Goal: Navigation & Orientation: Find specific page/section

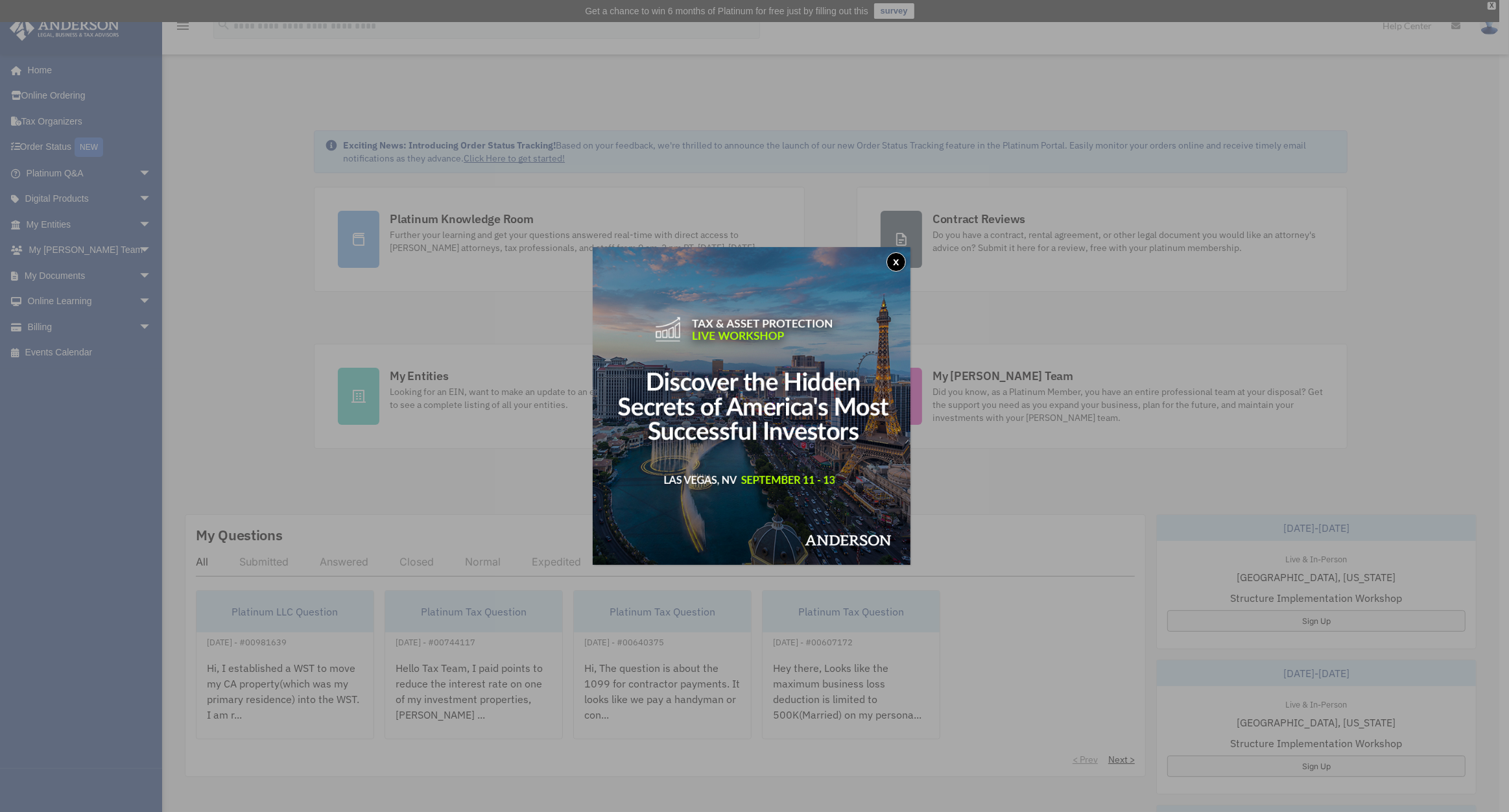
click at [896, 264] on button "x" at bounding box center [896, 262] width 19 height 19
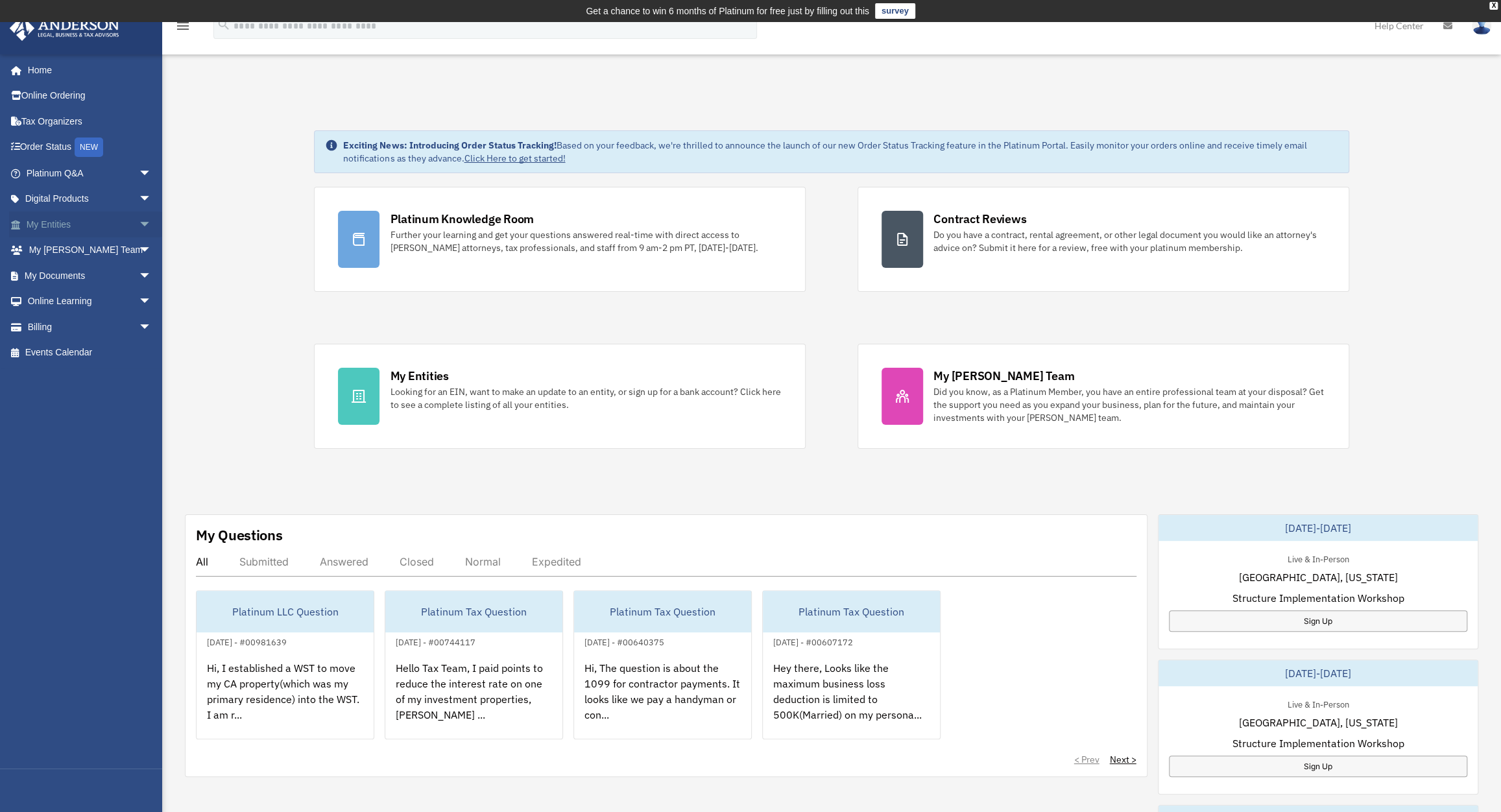
click at [139, 214] on span "arrow_drop_down" at bounding box center [152, 225] width 26 height 27
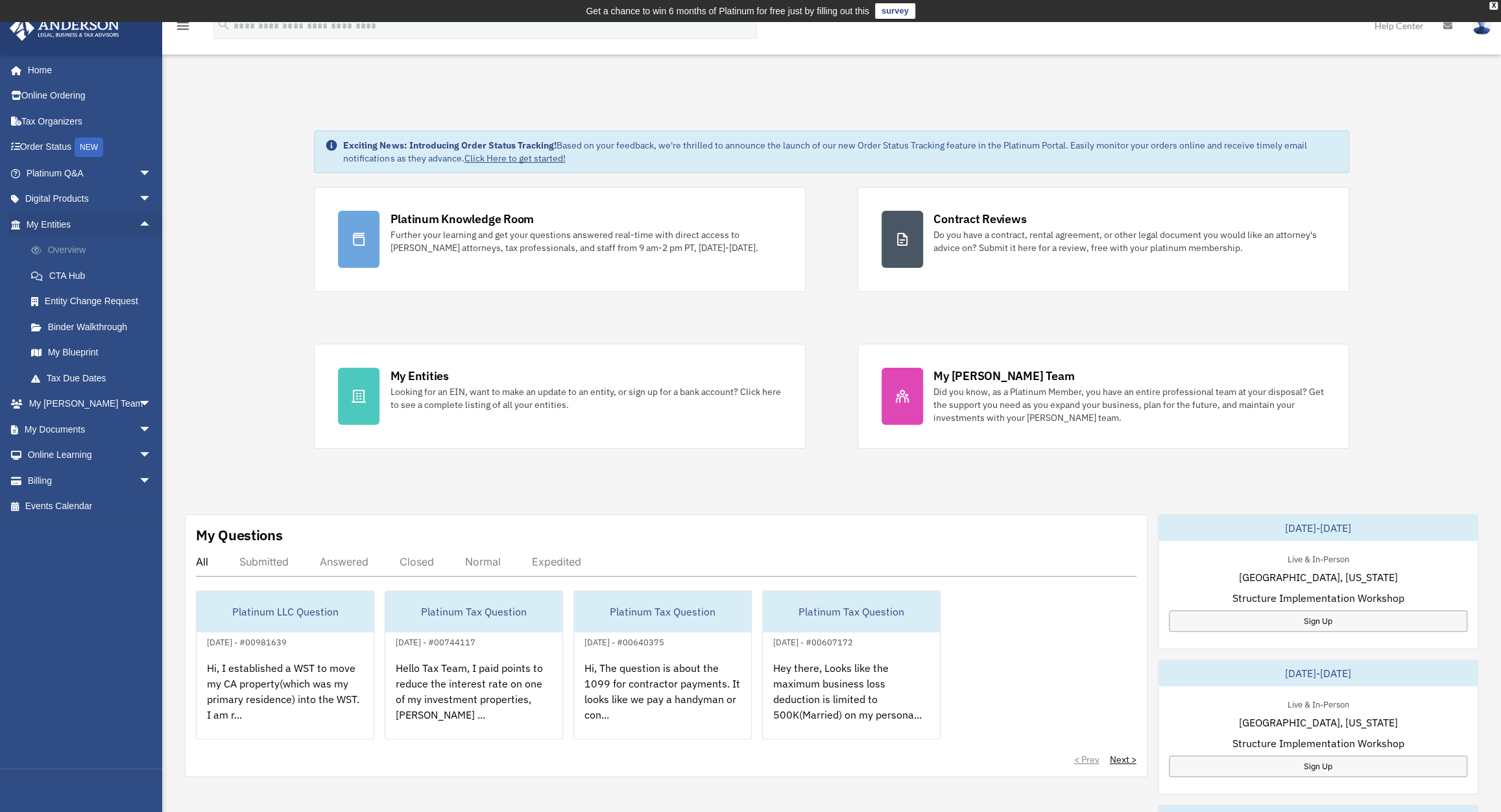
click at [45, 255] on link "Overview" at bounding box center [95, 251] width 153 height 26
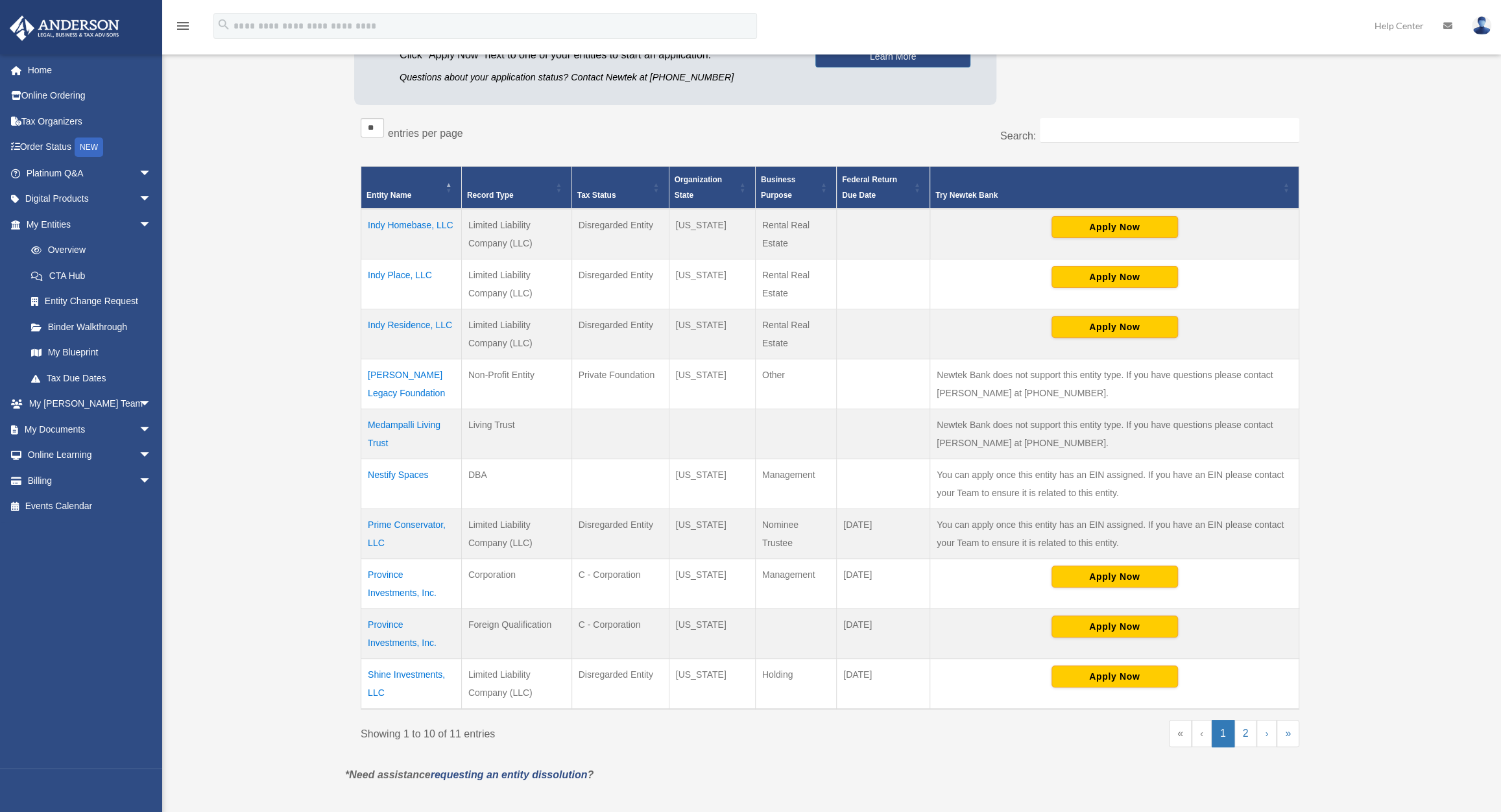
scroll to position [242, 0]
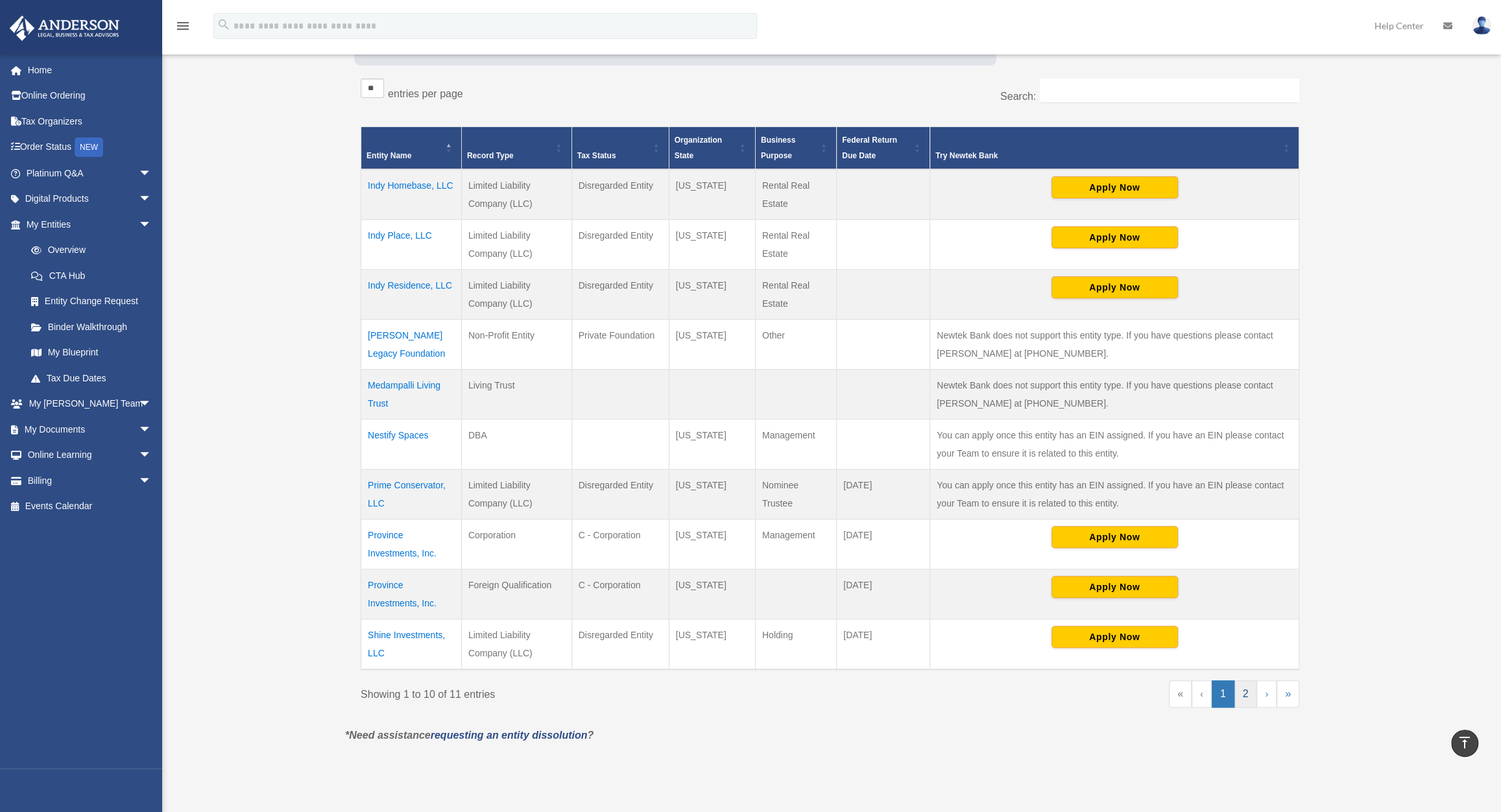
click at [1245, 697] on link "2" at bounding box center [1245, 694] width 23 height 27
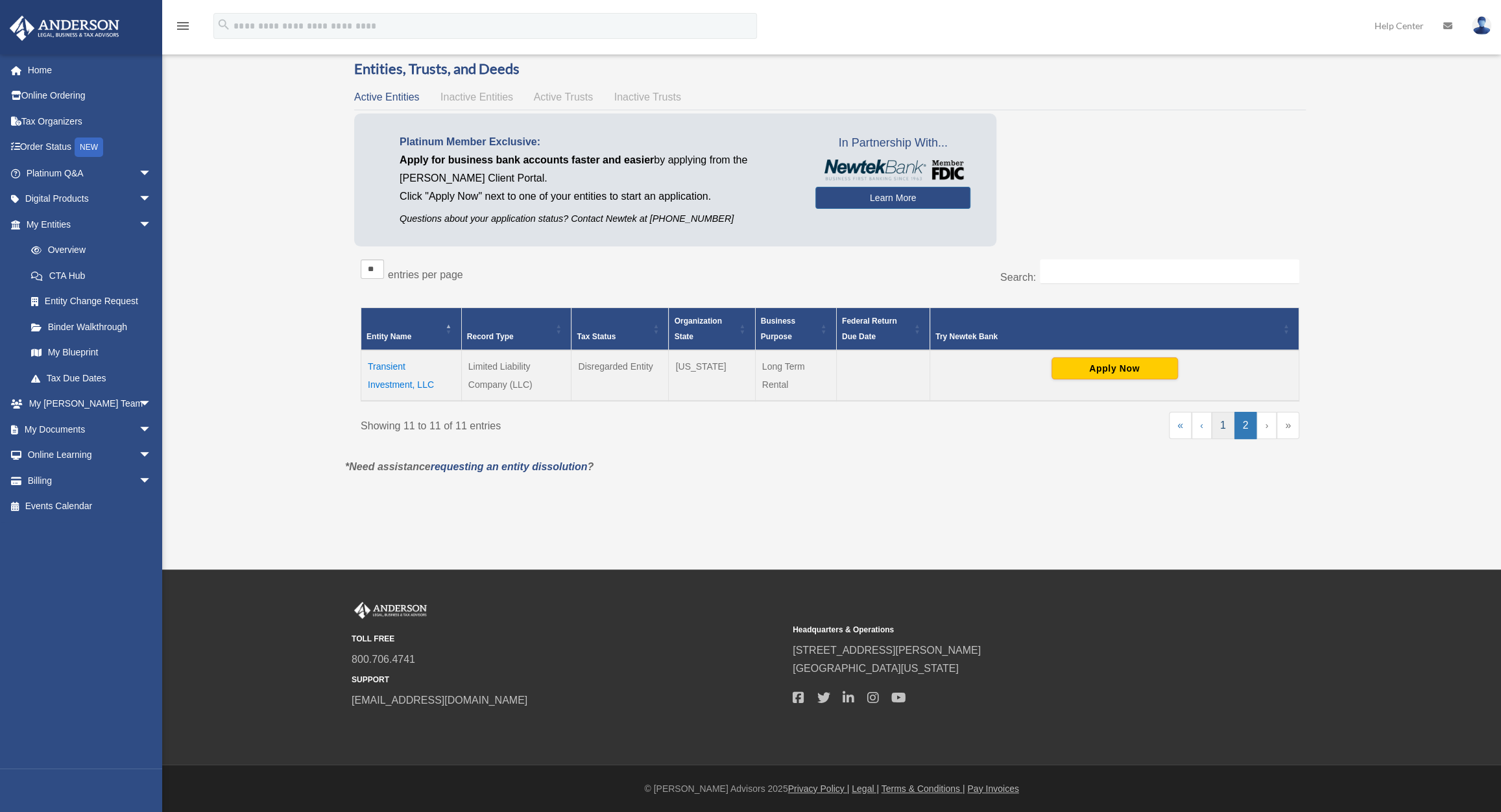
click at [1215, 423] on link "1" at bounding box center [1223, 425] width 23 height 27
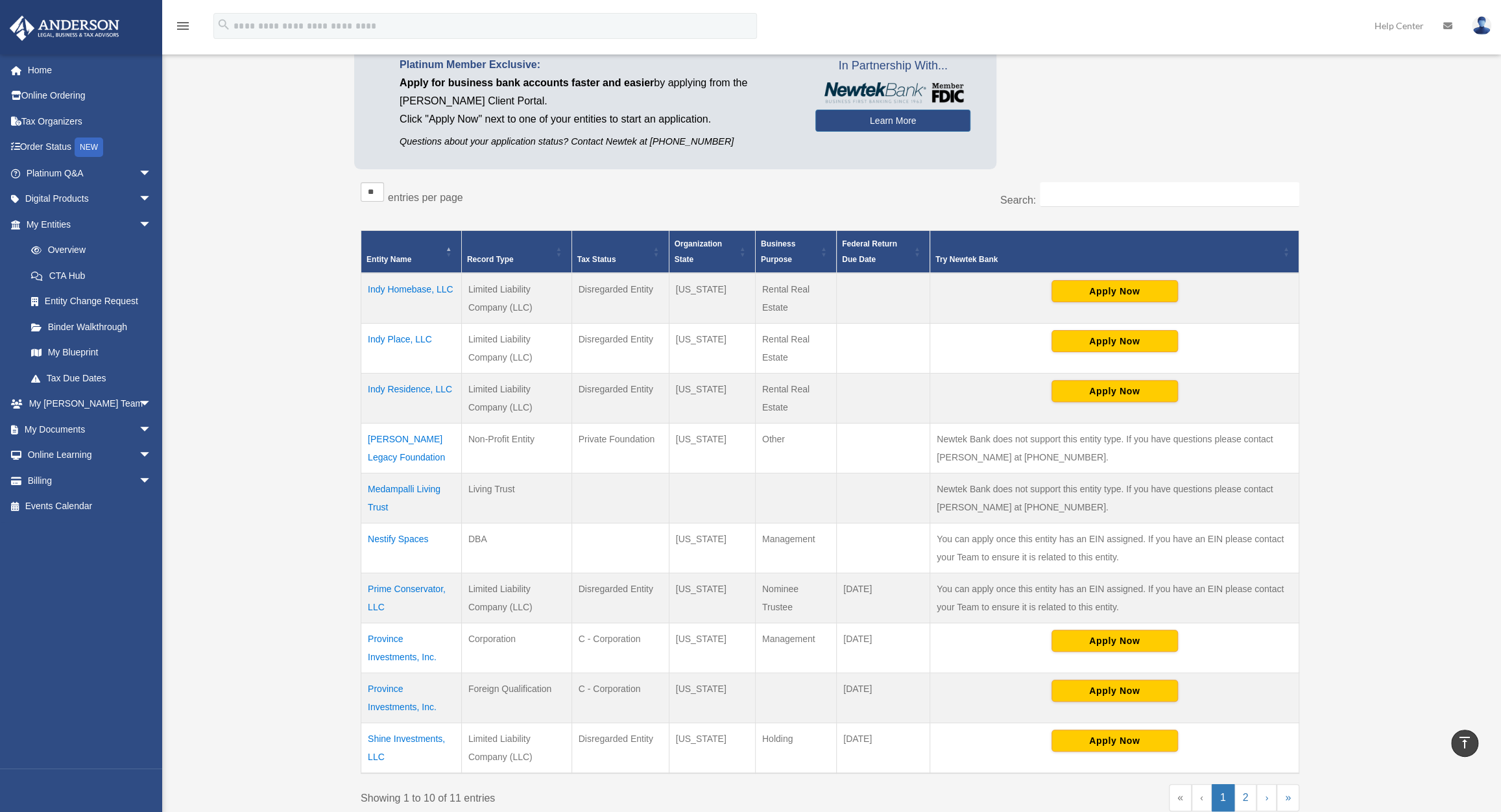
scroll to position [0, 0]
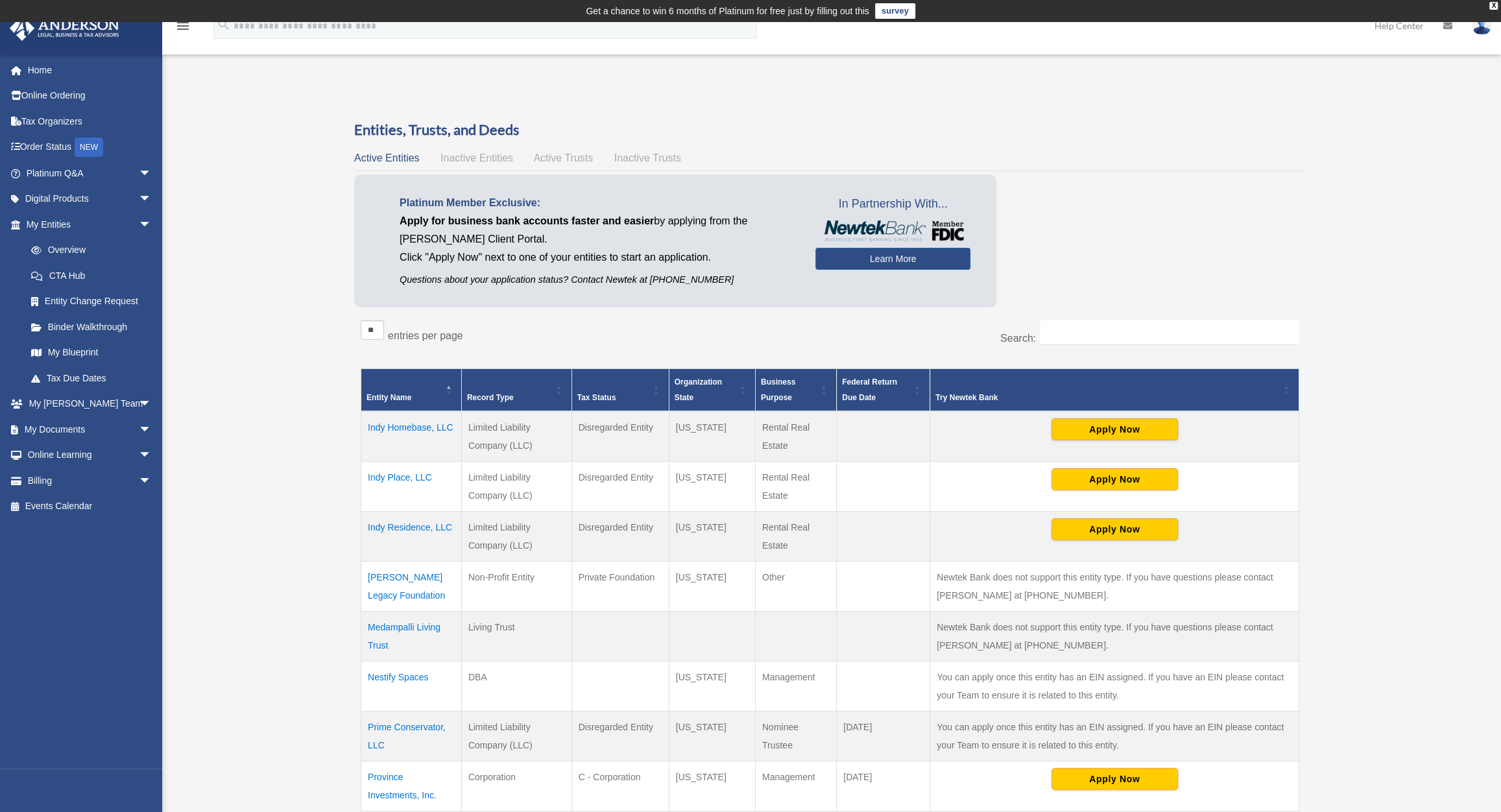
click at [488, 155] on span "Inactive Entities" at bounding box center [477, 158] width 73 height 11
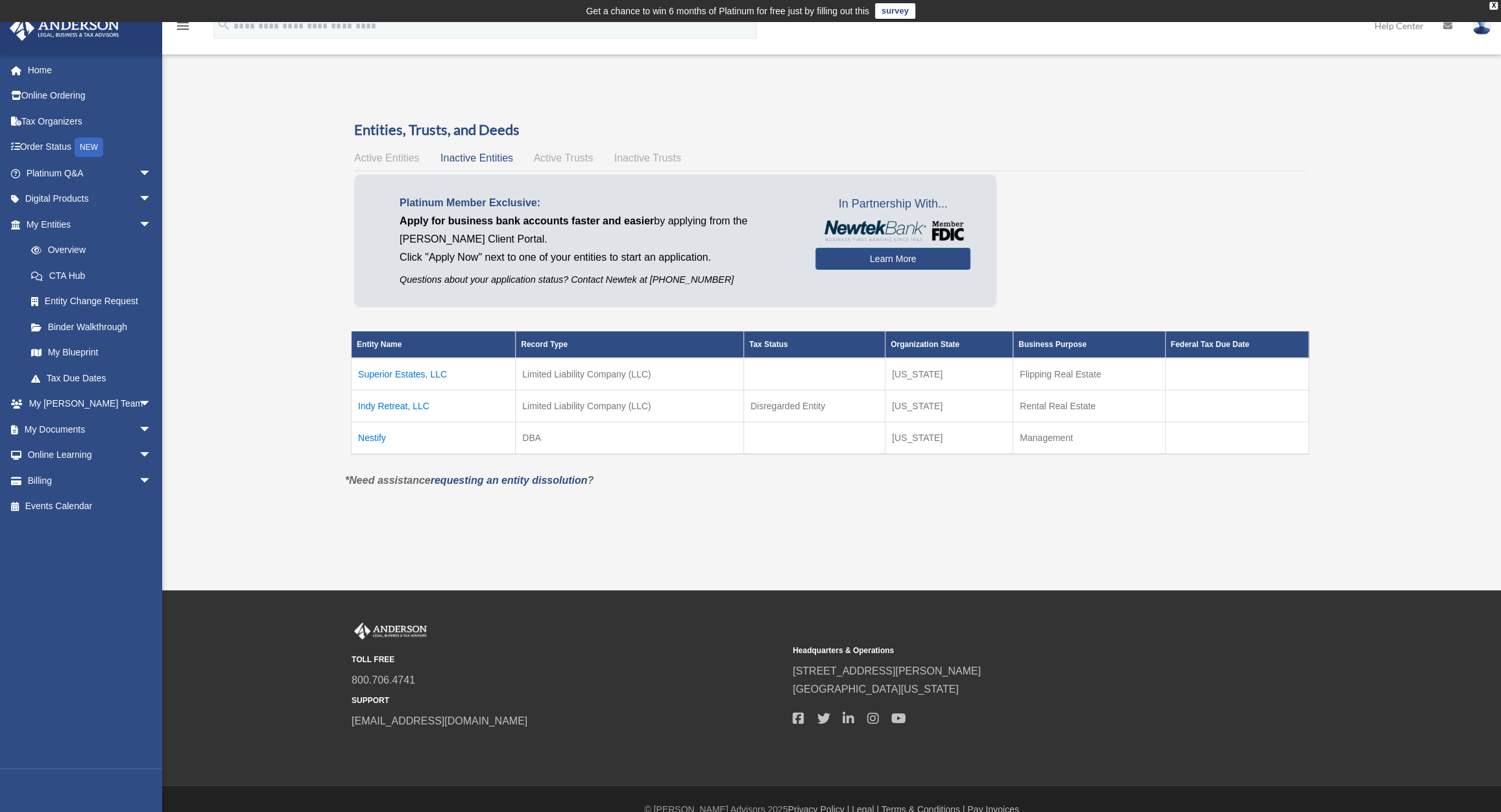
click at [534, 159] on span "Active Trusts" at bounding box center [563, 158] width 60 height 11
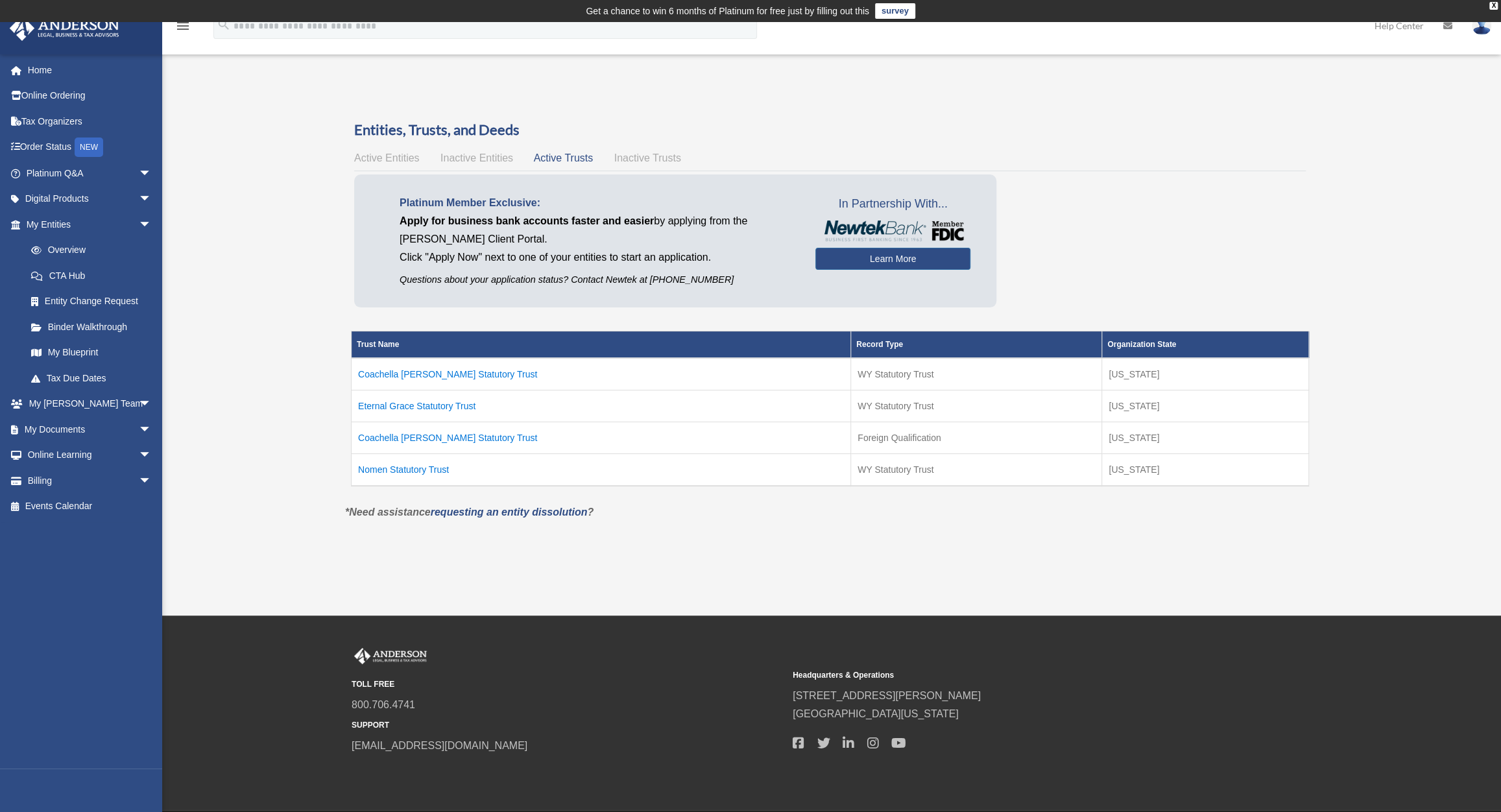
click at [635, 157] on span "Inactive Trusts" at bounding box center [648, 158] width 67 height 11
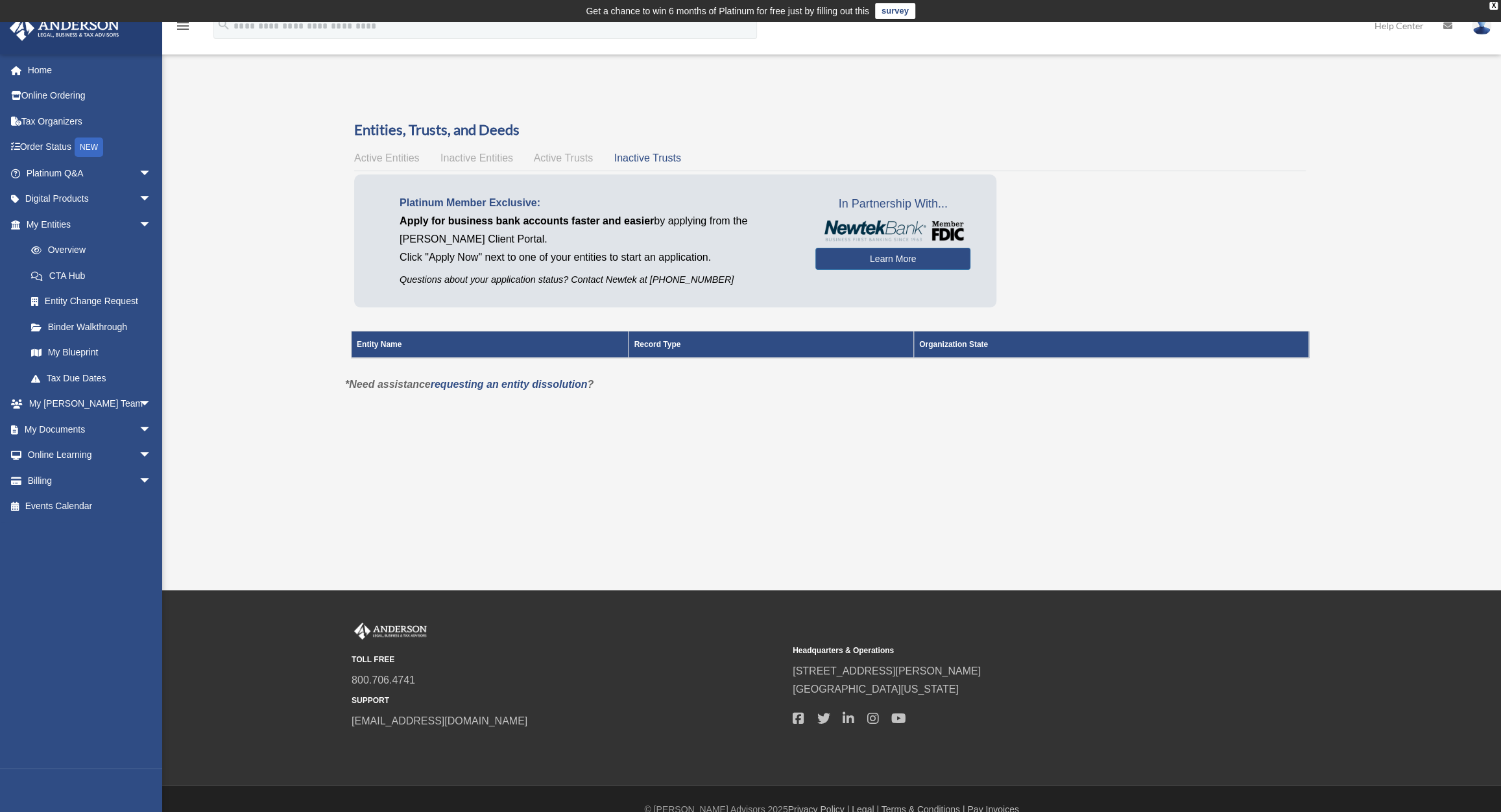
click at [590, 153] on span "Active Trusts" at bounding box center [563, 158] width 60 height 11
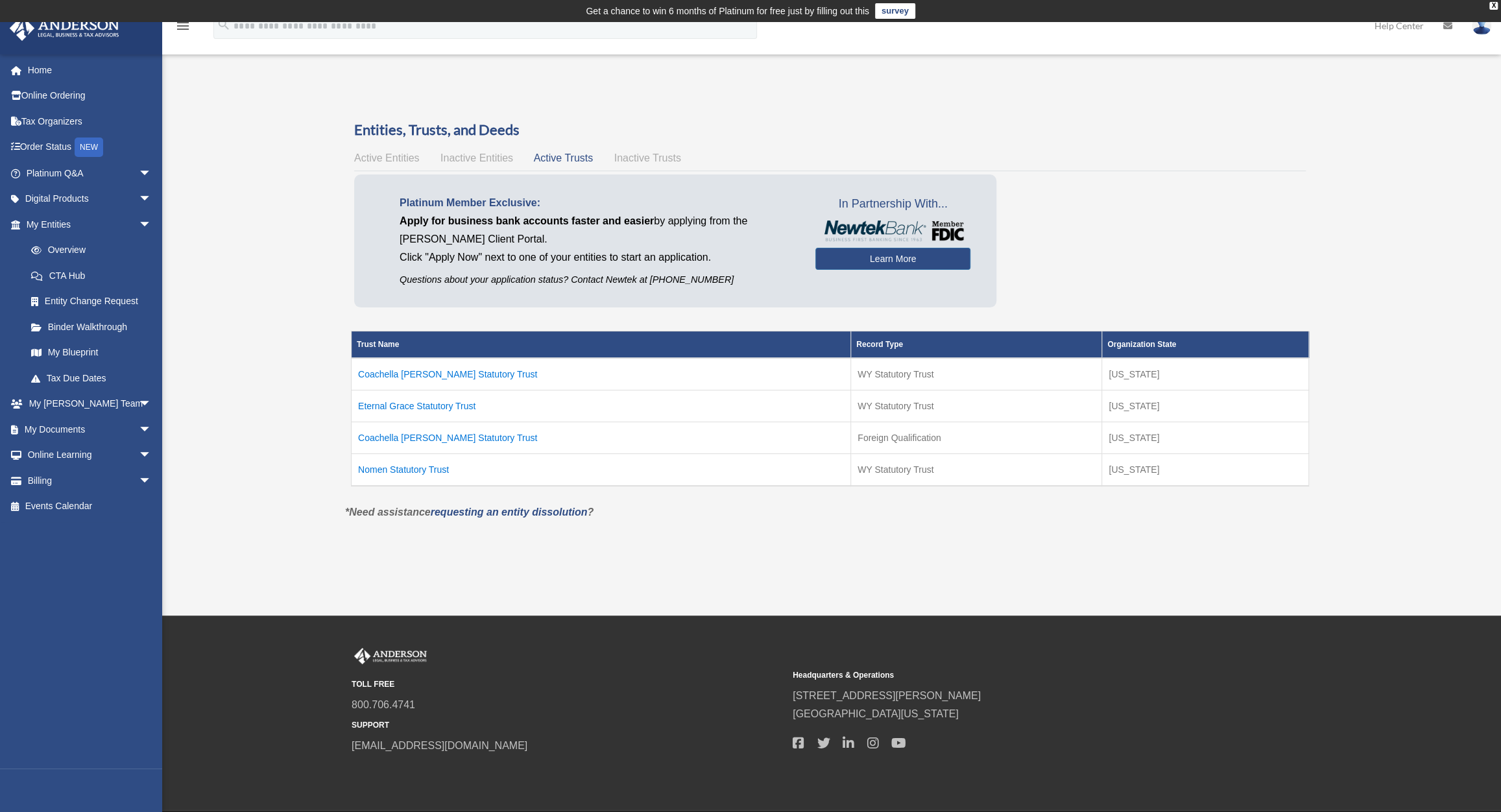
click at [463, 166] on div "Active Entities Inactive Entities Active Trusts Inactive Trusts" at bounding box center [830, 158] width 952 height 18
click at [468, 159] on span "Inactive Entities" at bounding box center [477, 158] width 73 height 11
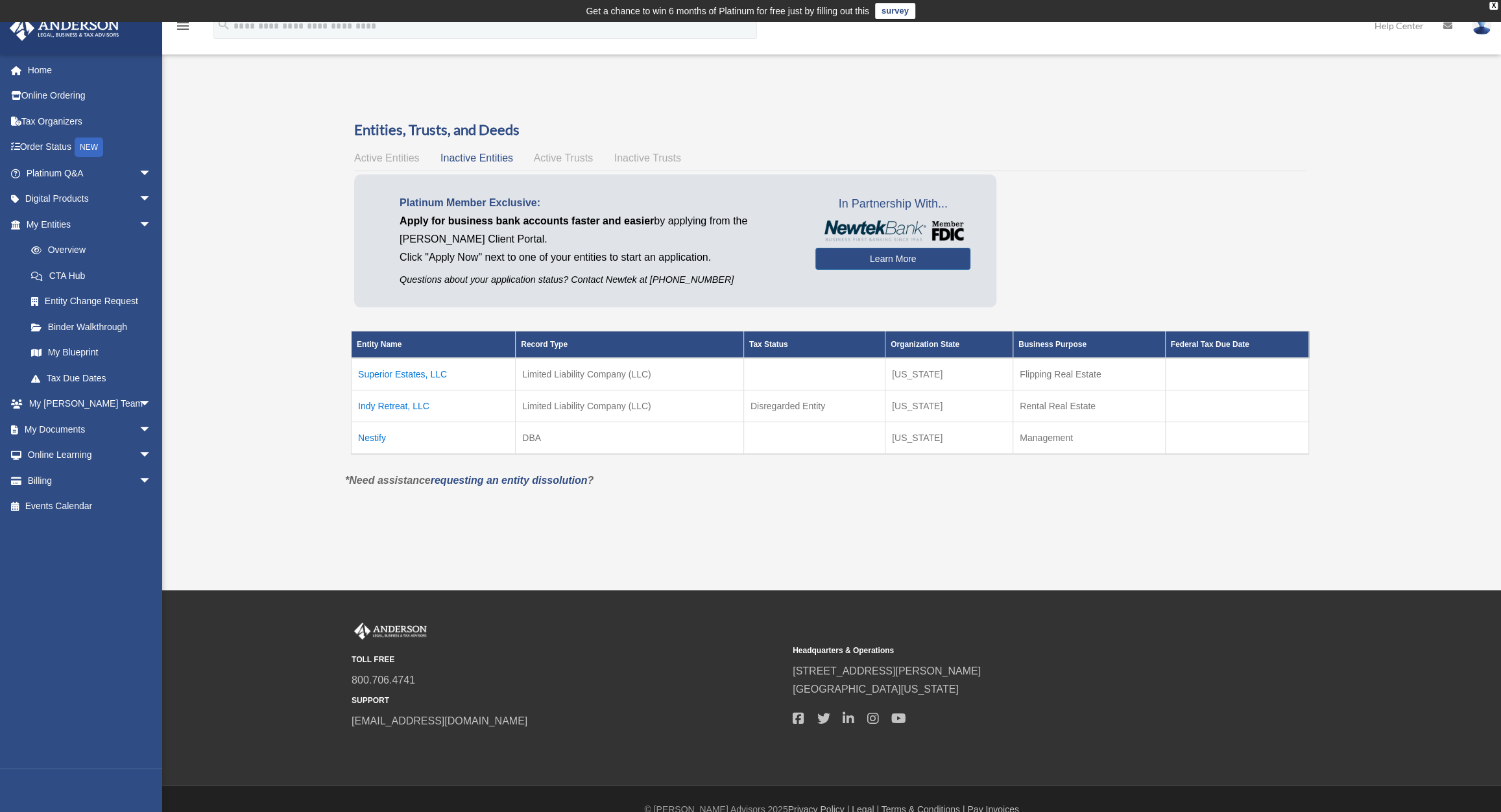
click at [396, 153] on span "Active Entities" at bounding box center [386, 158] width 65 height 11
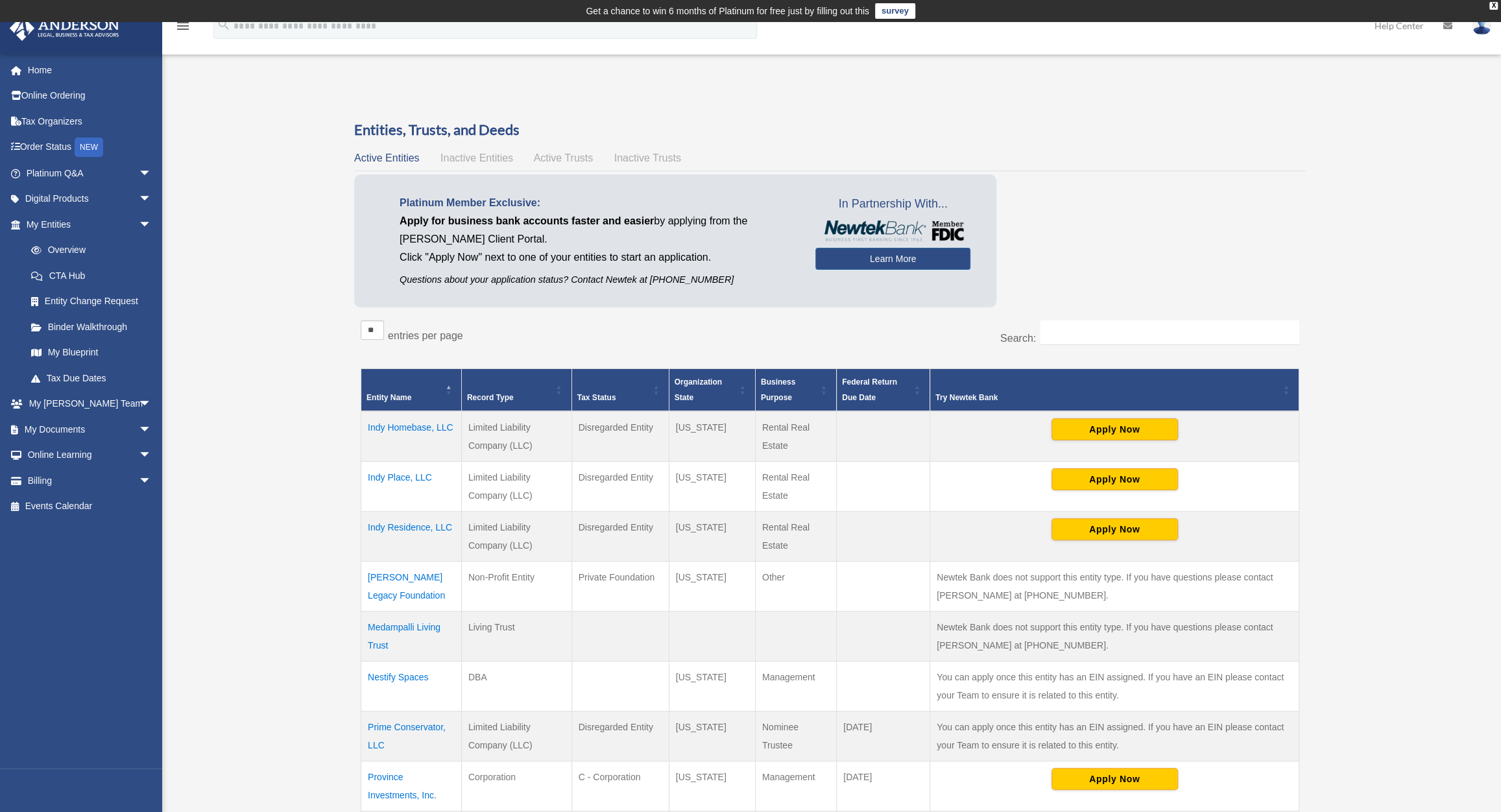
click at [564, 143] on div "Entities, Trusts, and Deeds Active Entities Inactive Entities Active Trusts Ina…" at bounding box center [830, 544] width 952 height 848
click at [564, 160] on span "Active Trusts" at bounding box center [563, 158] width 60 height 11
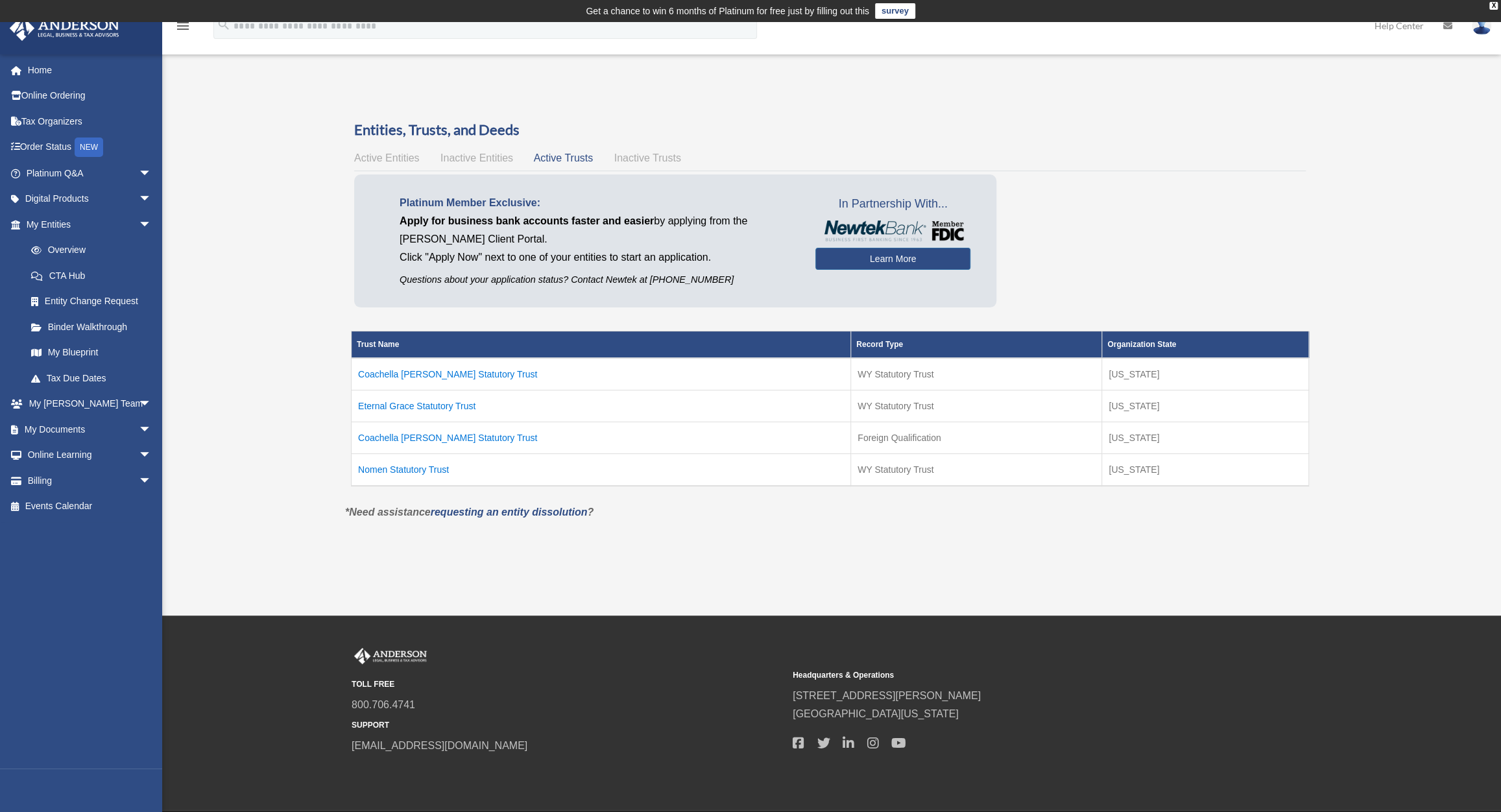
click at [658, 165] on div "Active Entities Inactive Entities Active Trusts Inactive Trusts" at bounding box center [830, 158] width 952 height 18
click at [473, 149] on div "Active Entities Inactive Entities Active Trusts Inactive Trusts" at bounding box center [830, 158] width 952 height 18
click at [139, 404] on span "arrow_drop_down" at bounding box center [152, 404] width 26 height 27
click at [73, 428] on link "My [PERSON_NAME] Team" at bounding box center [95, 437] width 153 height 42
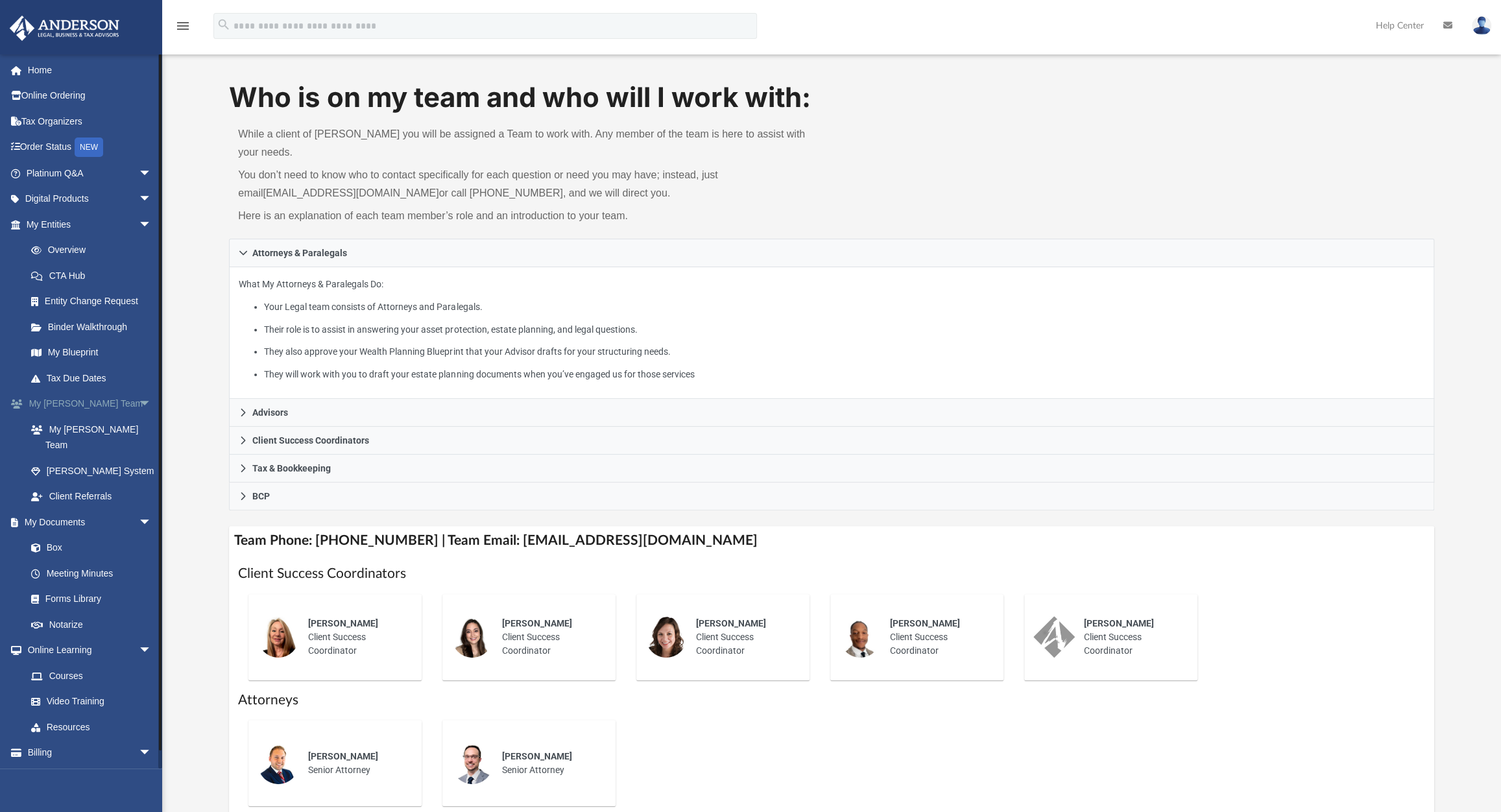
scroll to position [36, 0]
